Goal: Transaction & Acquisition: Purchase product/service

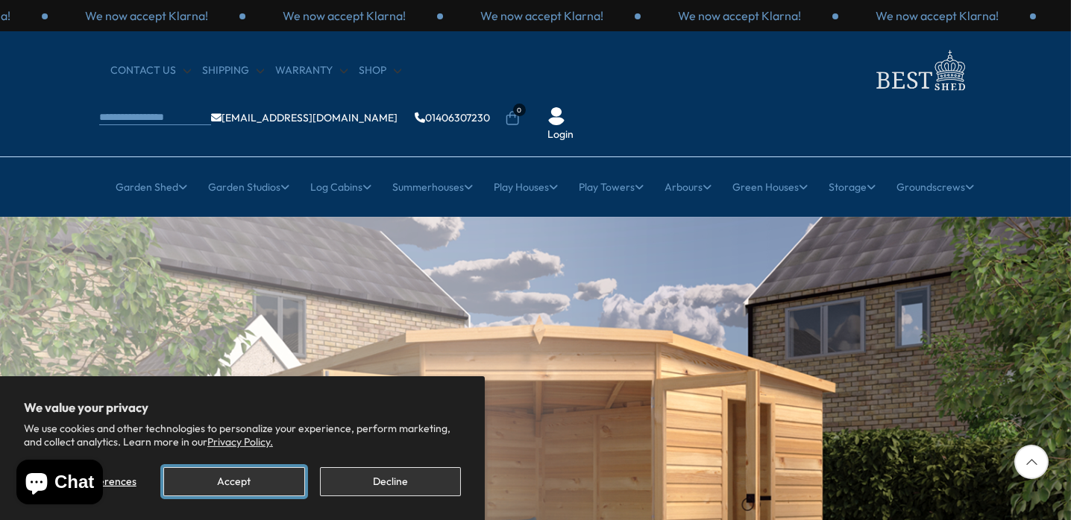
click at [278, 483] on button "Accept" at bounding box center [233, 481] width 141 height 29
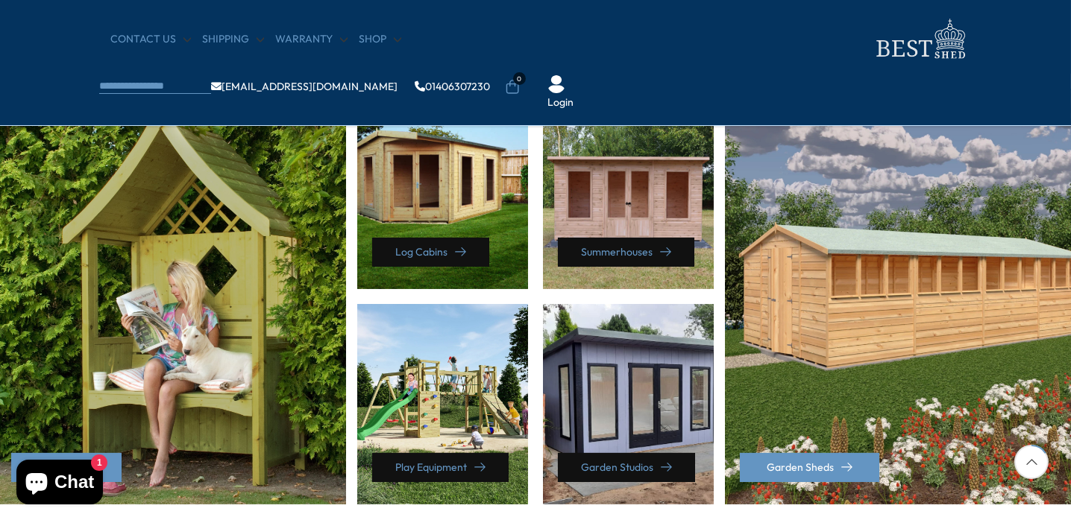
scroll to position [671, 0]
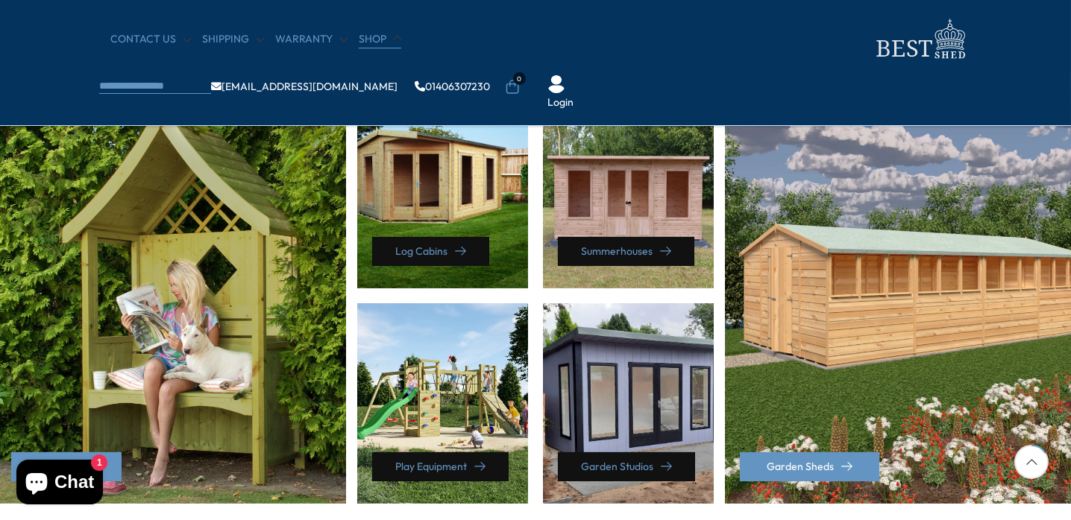
click at [372, 42] on link "Shop" at bounding box center [380, 39] width 42 height 15
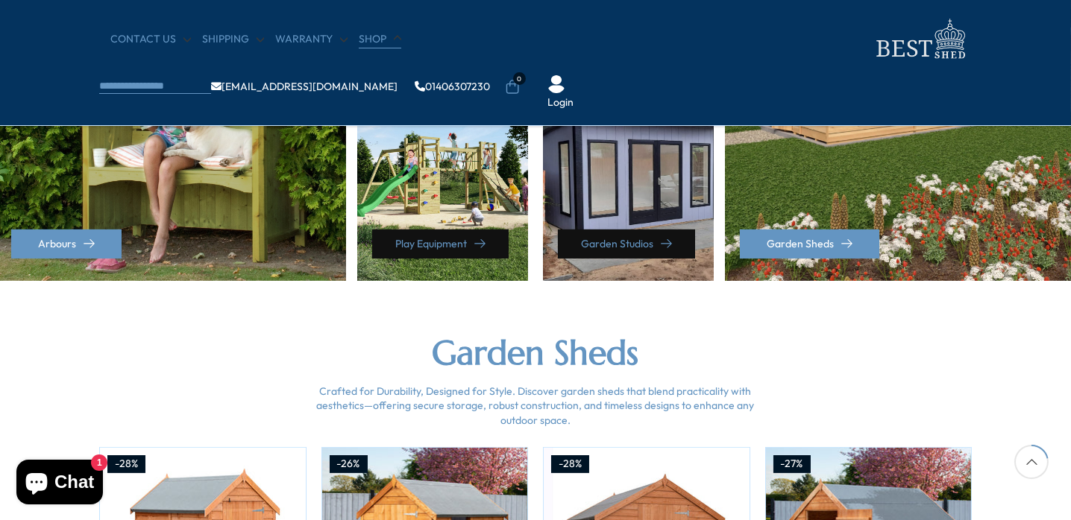
scroll to position [895, 0]
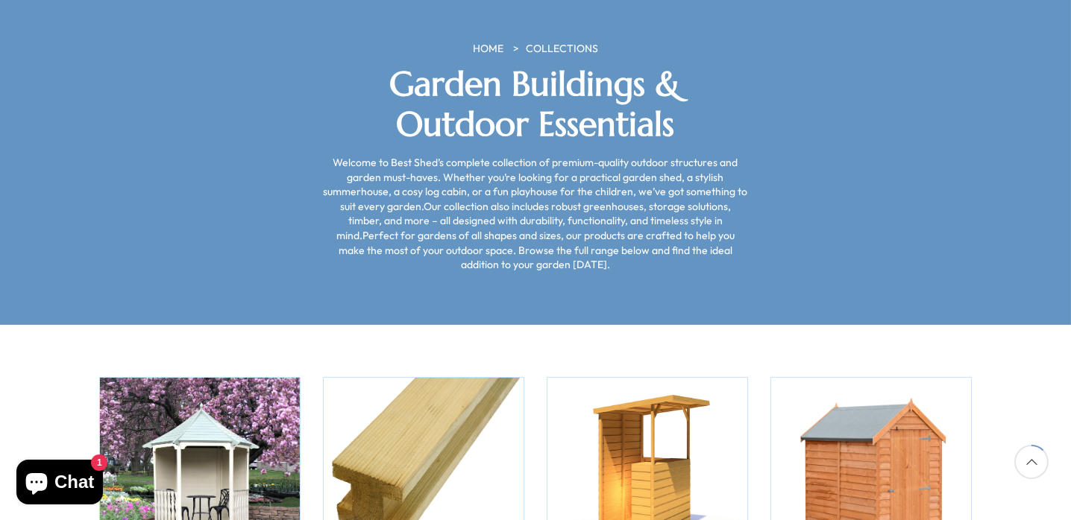
scroll to position [224, 0]
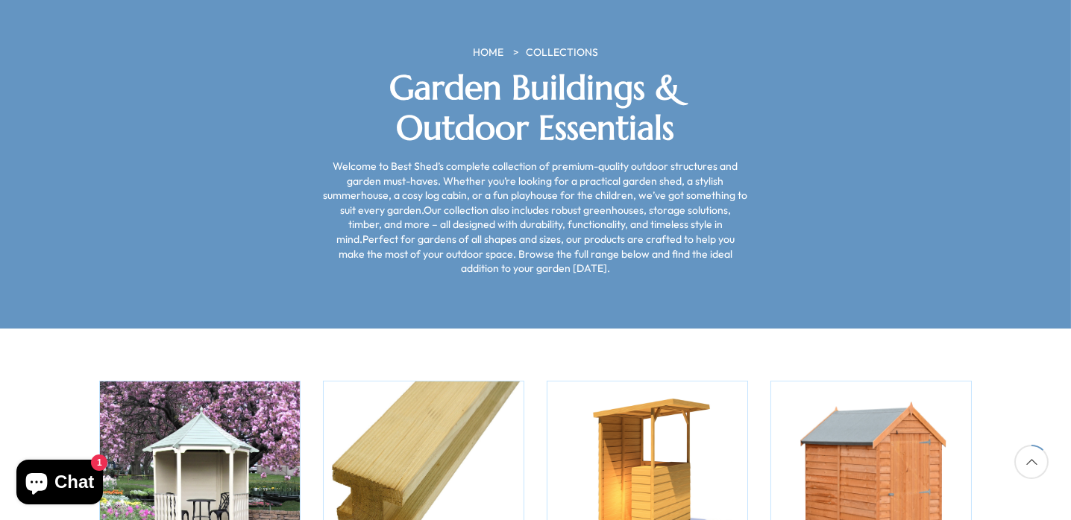
click at [869, 412] on img at bounding box center [871, 482] width 200 height 200
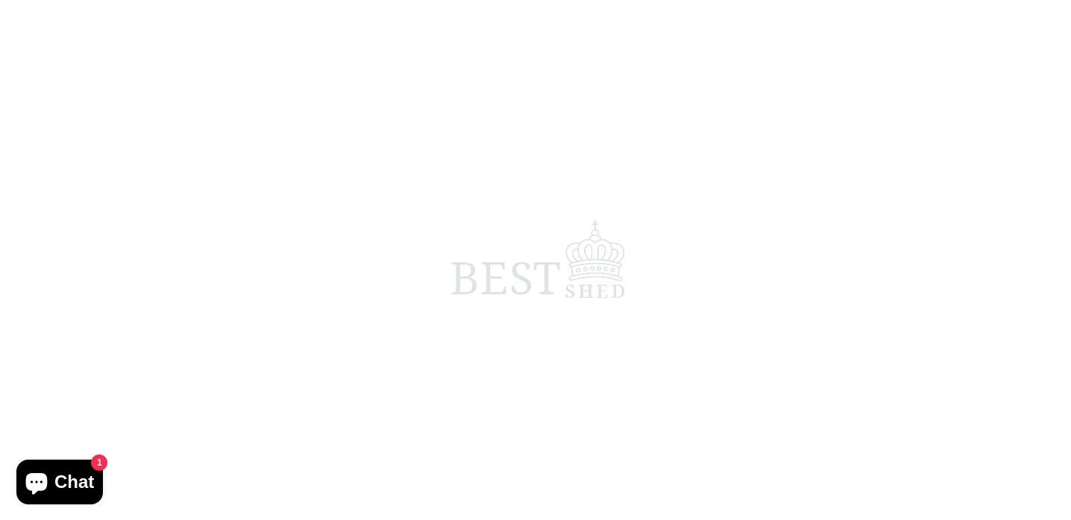
scroll to position [224, 0]
click at [257, 465] on span at bounding box center [535, 260] width 1071 height 520
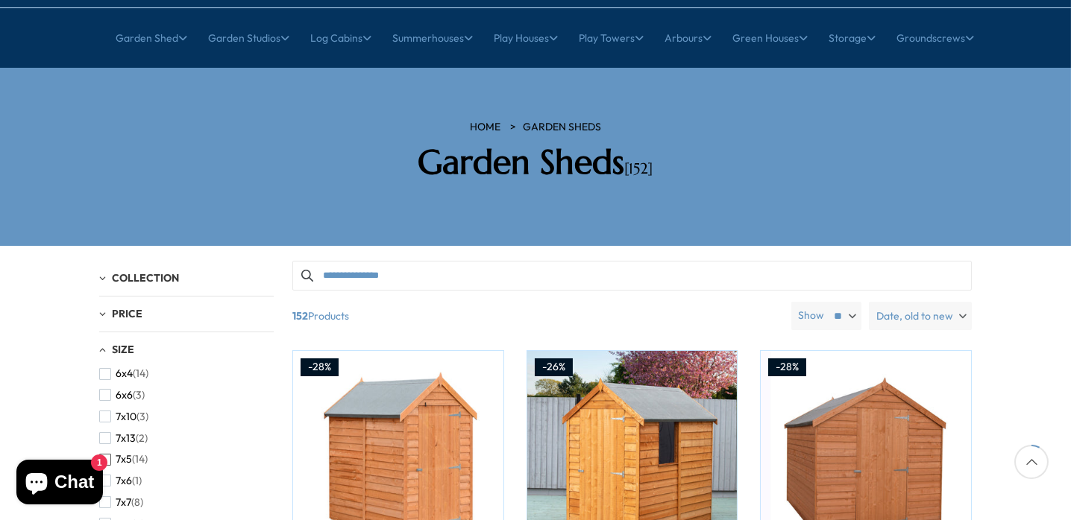
scroll to position [372, 0]
click at [107, 472] on span "button" at bounding box center [105, 478] width 12 height 12
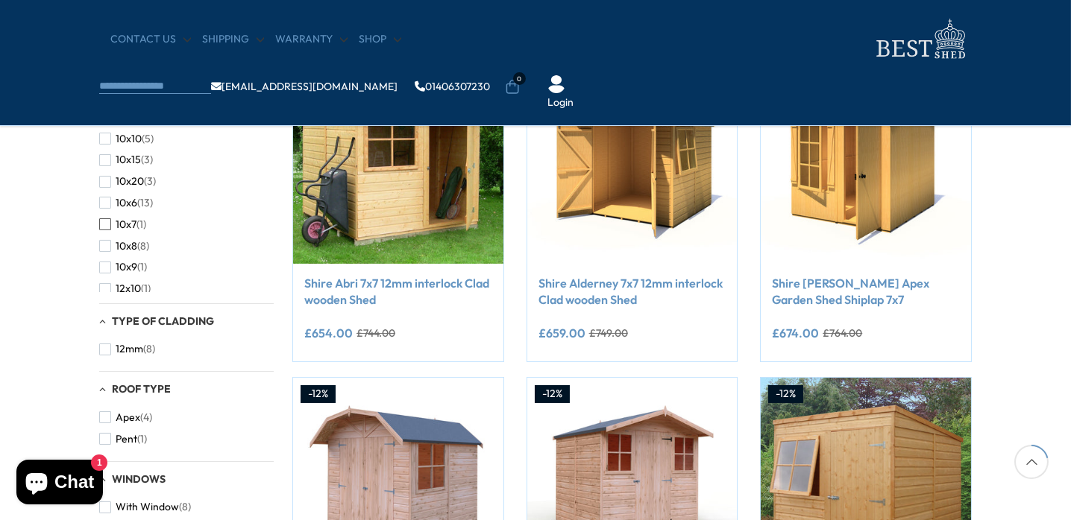
scroll to position [298, 0]
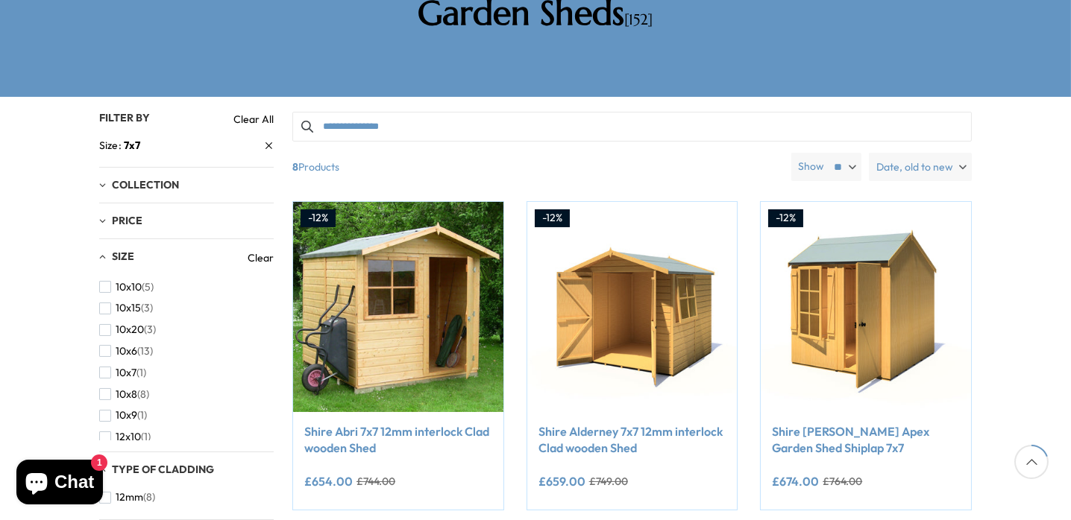
click at [136, 251] on div "Size" at bounding box center [173, 258] width 148 height 15
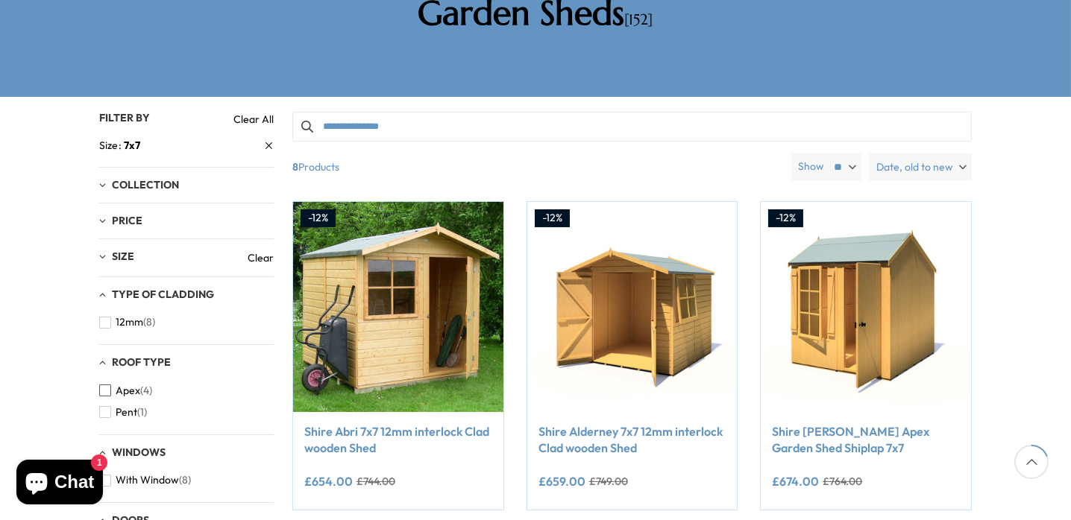
click at [103, 385] on span "button" at bounding box center [105, 391] width 12 height 12
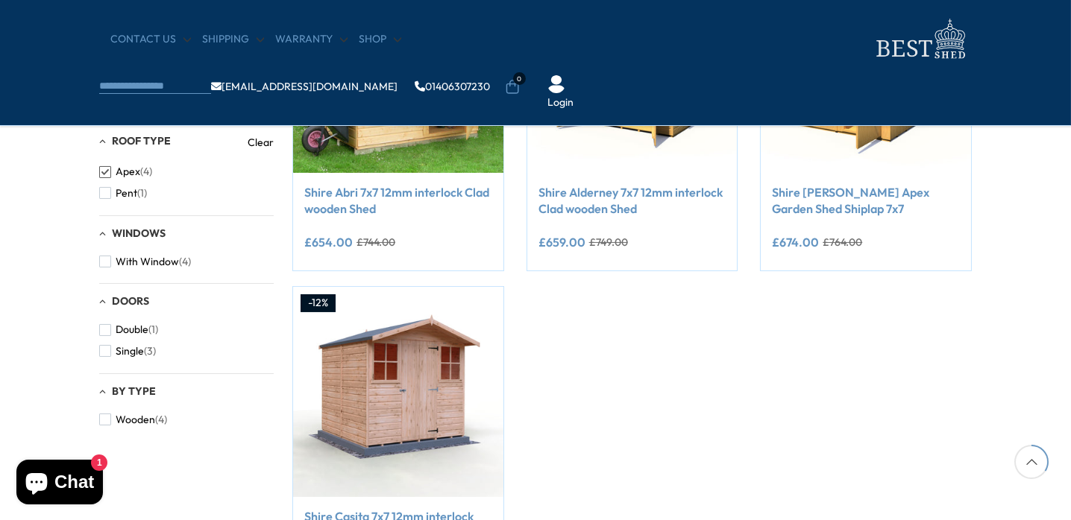
scroll to position [447, 0]
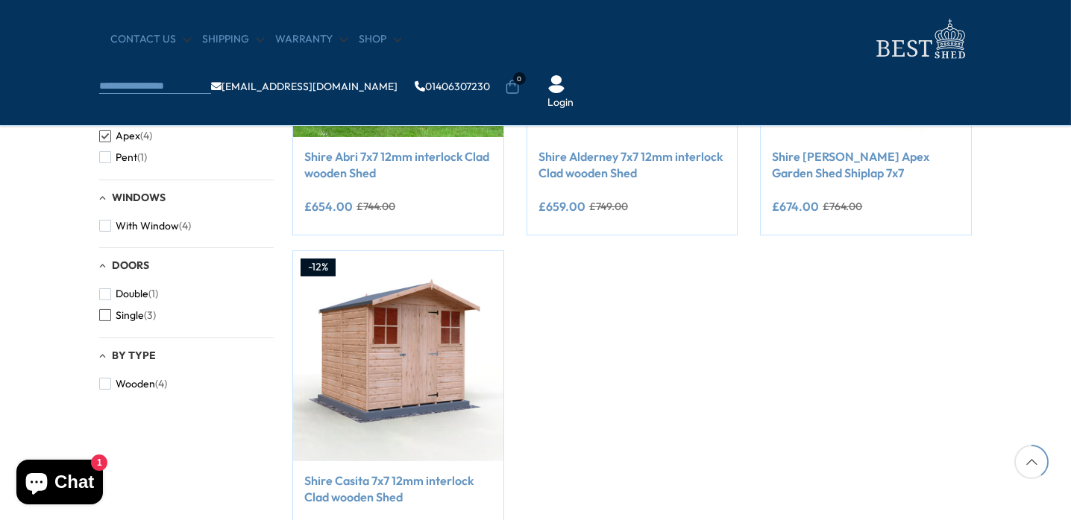
click at [107, 315] on span "button" at bounding box center [105, 315] width 12 height 12
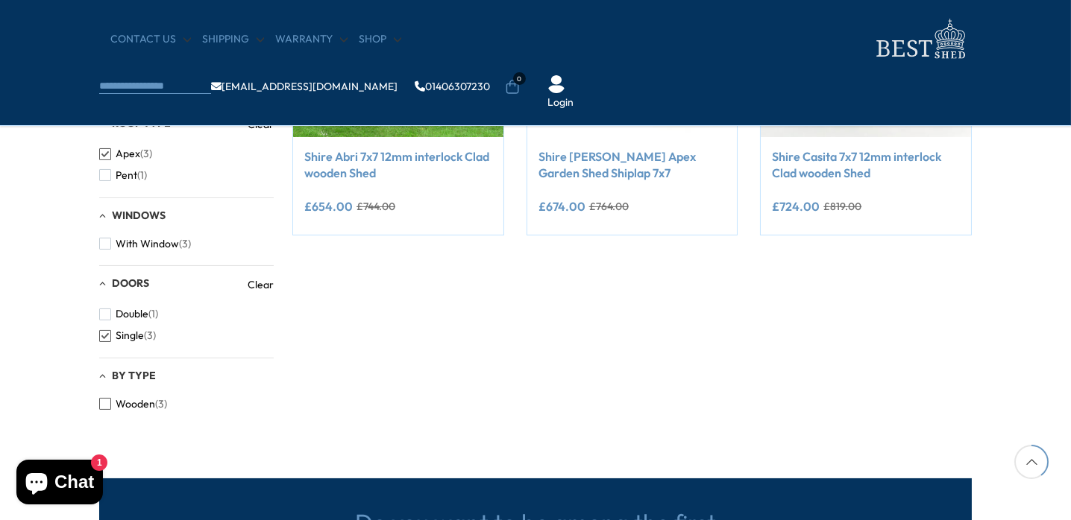
click at [104, 403] on span "button" at bounding box center [105, 404] width 12 height 12
